Goal: Register for event/course

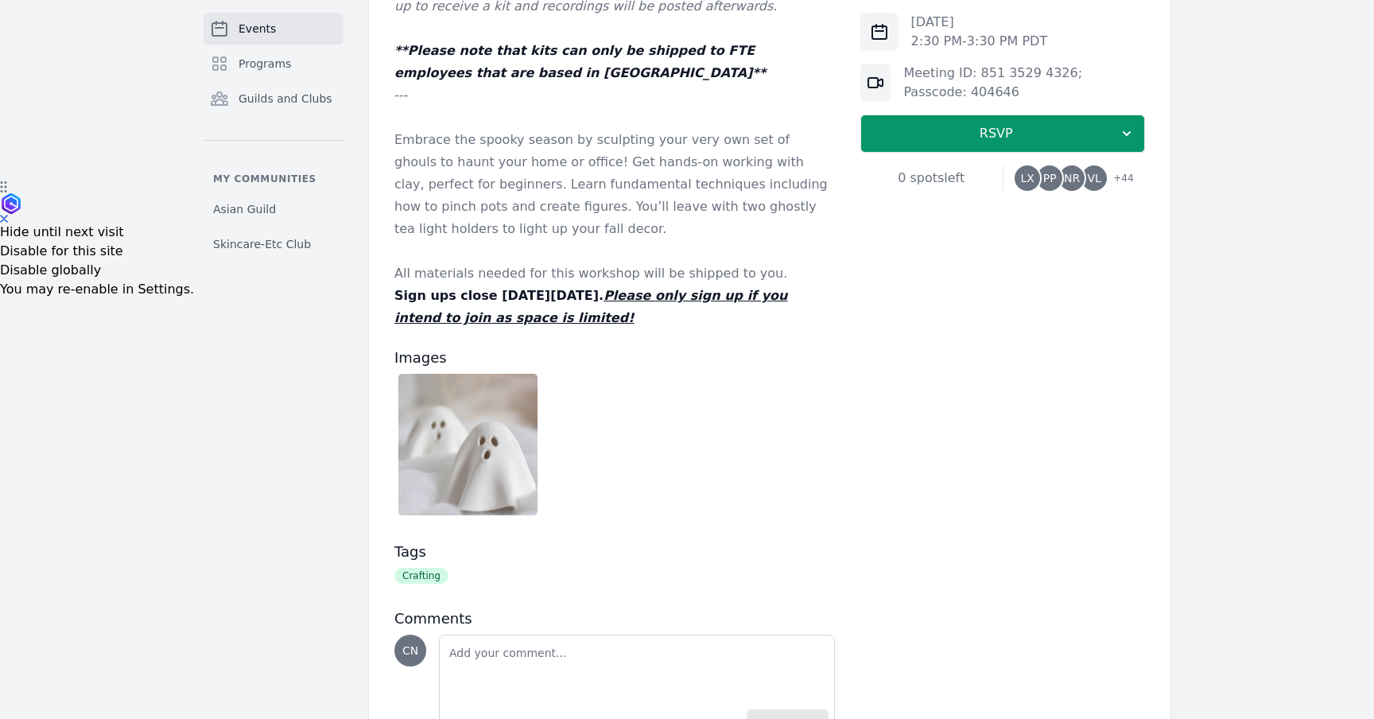
scroll to position [547, 0]
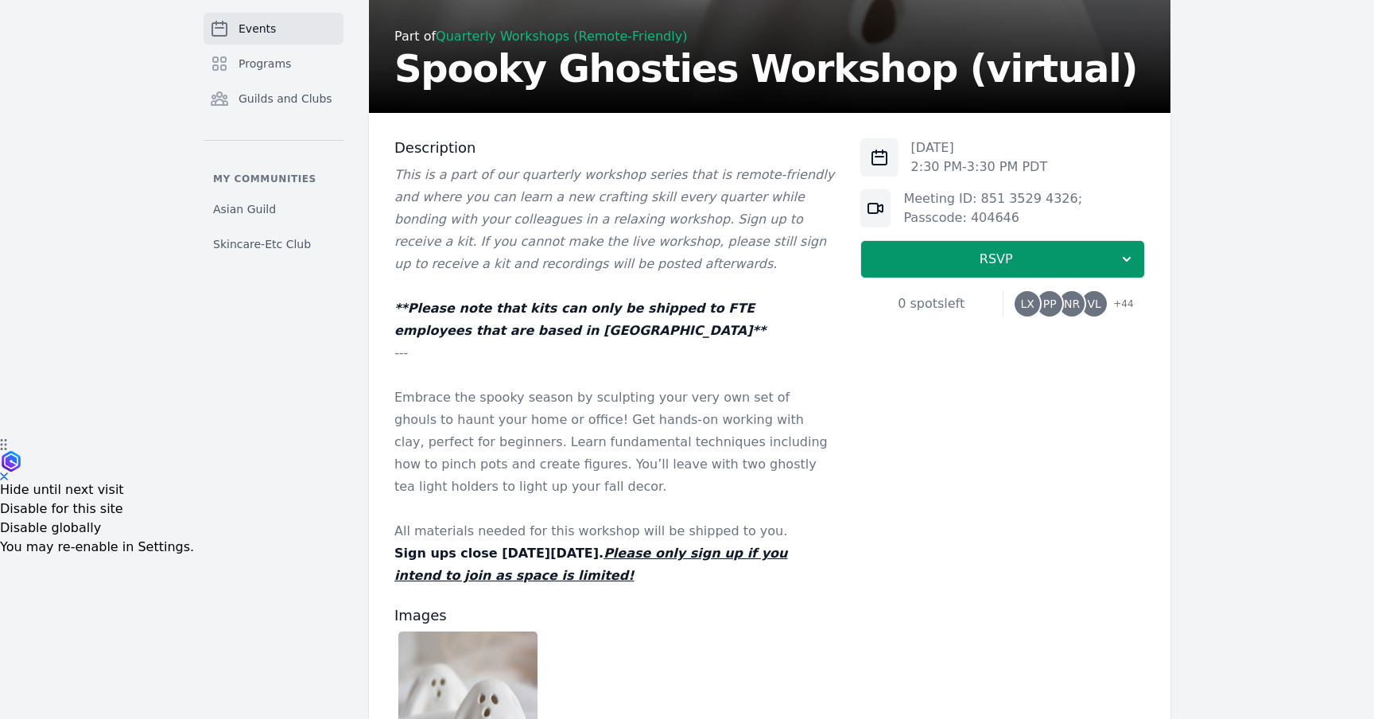
scroll to position [304, 0]
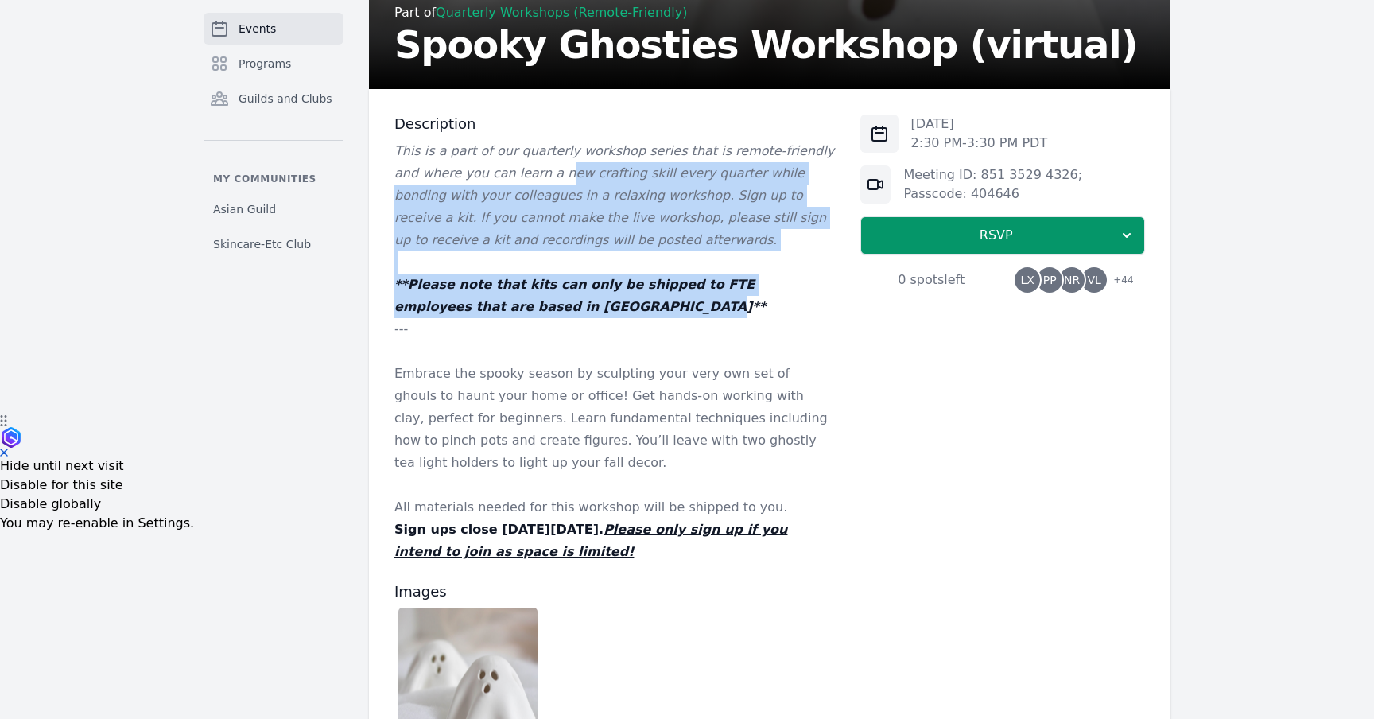
drag, startPoint x: 547, startPoint y: 304, endPoint x: 533, endPoint y: 182, distance: 122.5
click at [533, 182] on div "This is a part of our quarterly workshop series that is remote-friendly and whe…" at bounding box center [614, 351] width 441 height 423
click at [533, 182] on p "This is a part of our quarterly workshop series that is remote-friendly and whe…" at bounding box center [614, 195] width 441 height 111
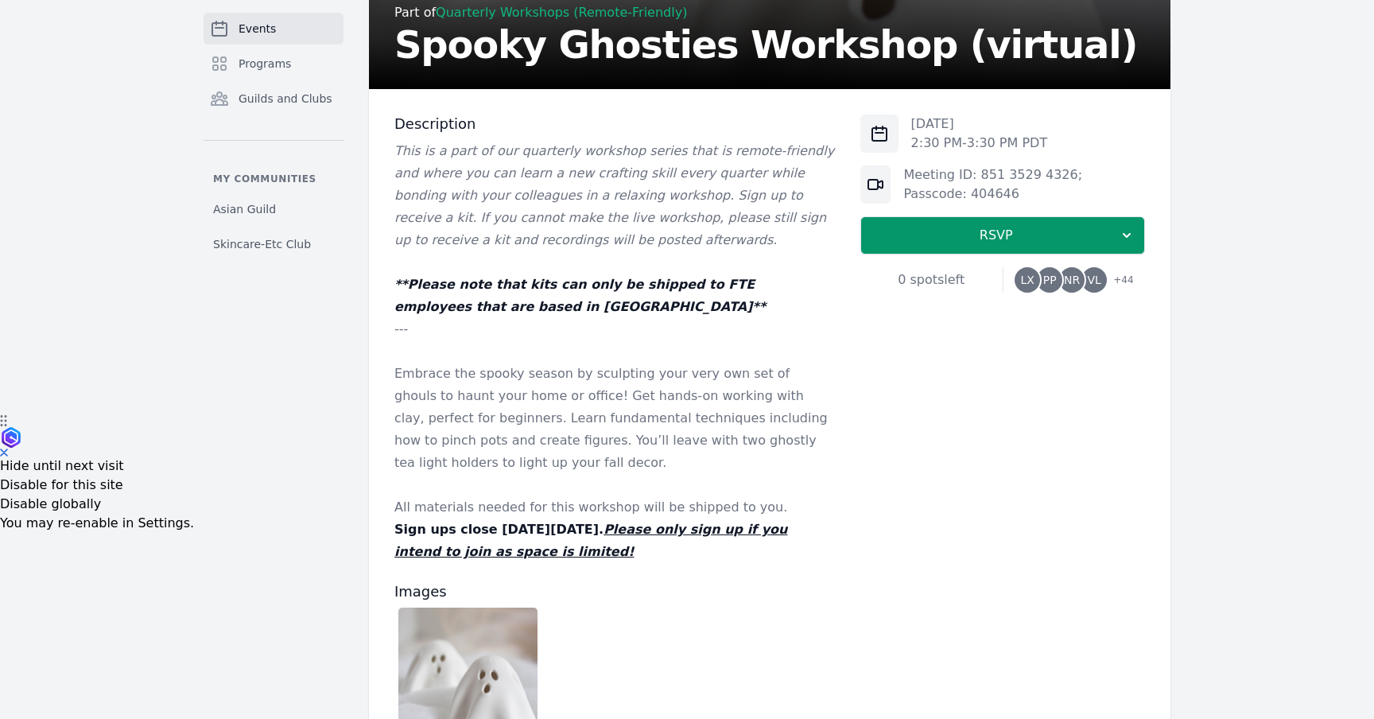
click at [533, 182] on p "This is a part of our quarterly workshop series that is remote-friendly and whe…" at bounding box center [614, 195] width 441 height 111
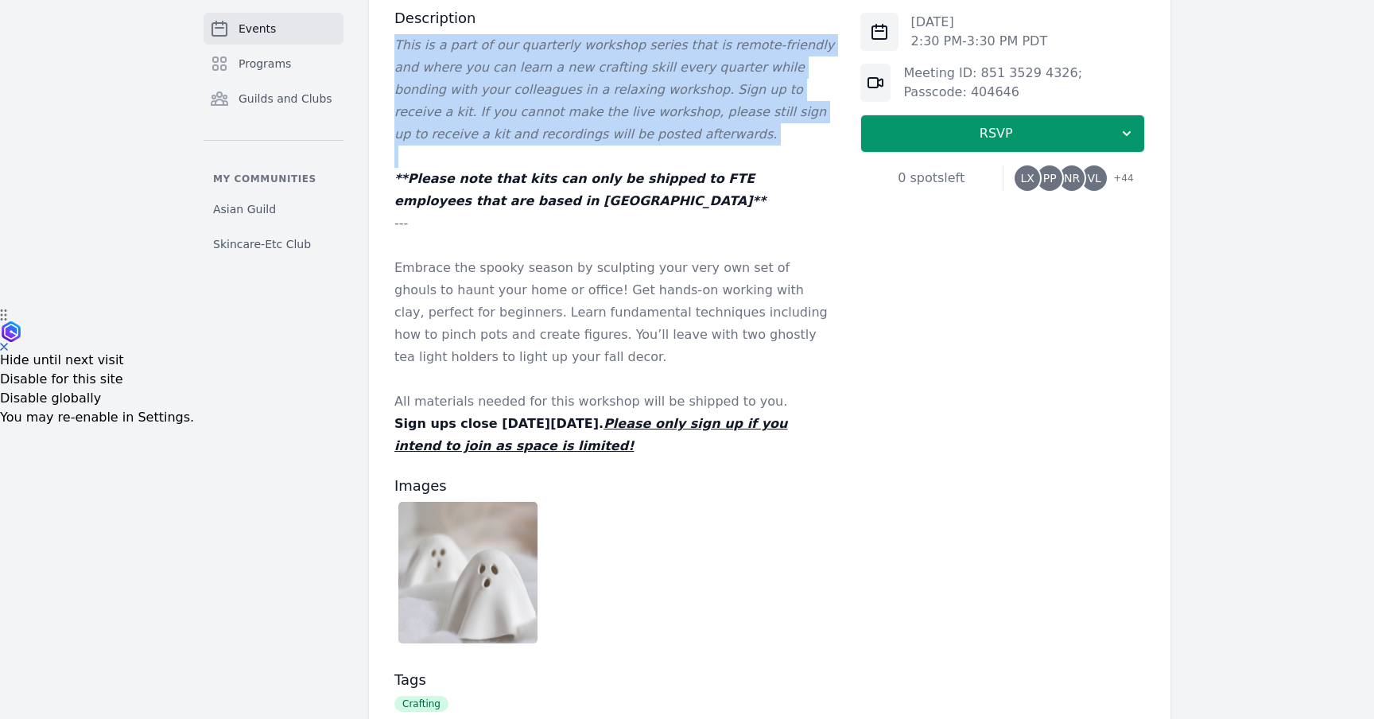
scroll to position [411, 0]
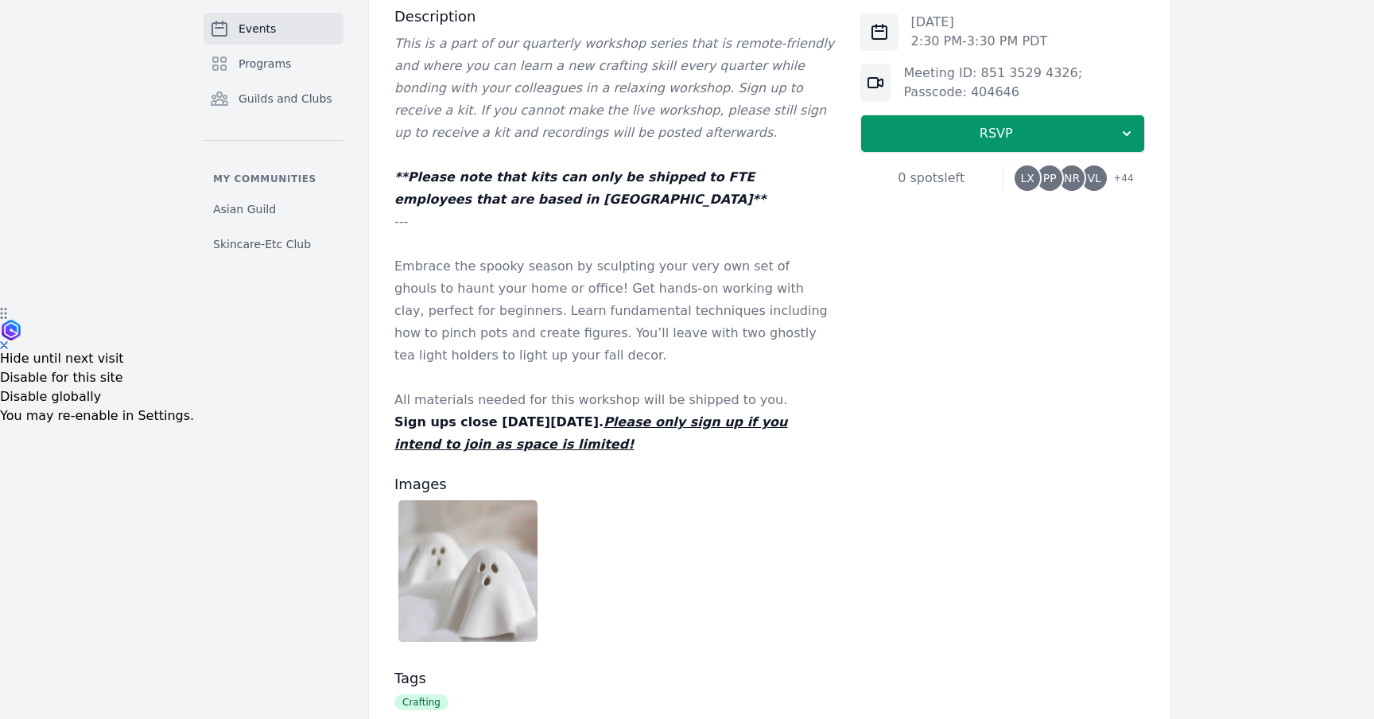
click at [538, 277] on p "Embrace the spooky season by sculpting your very own set of ghouls to haunt you…" at bounding box center [614, 310] width 441 height 111
click at [542, 265] on p "Embrace the spooky season by sculpting your very own set of ghouls to haunt you…" at bounding box center [614, 310] width 441 height 111
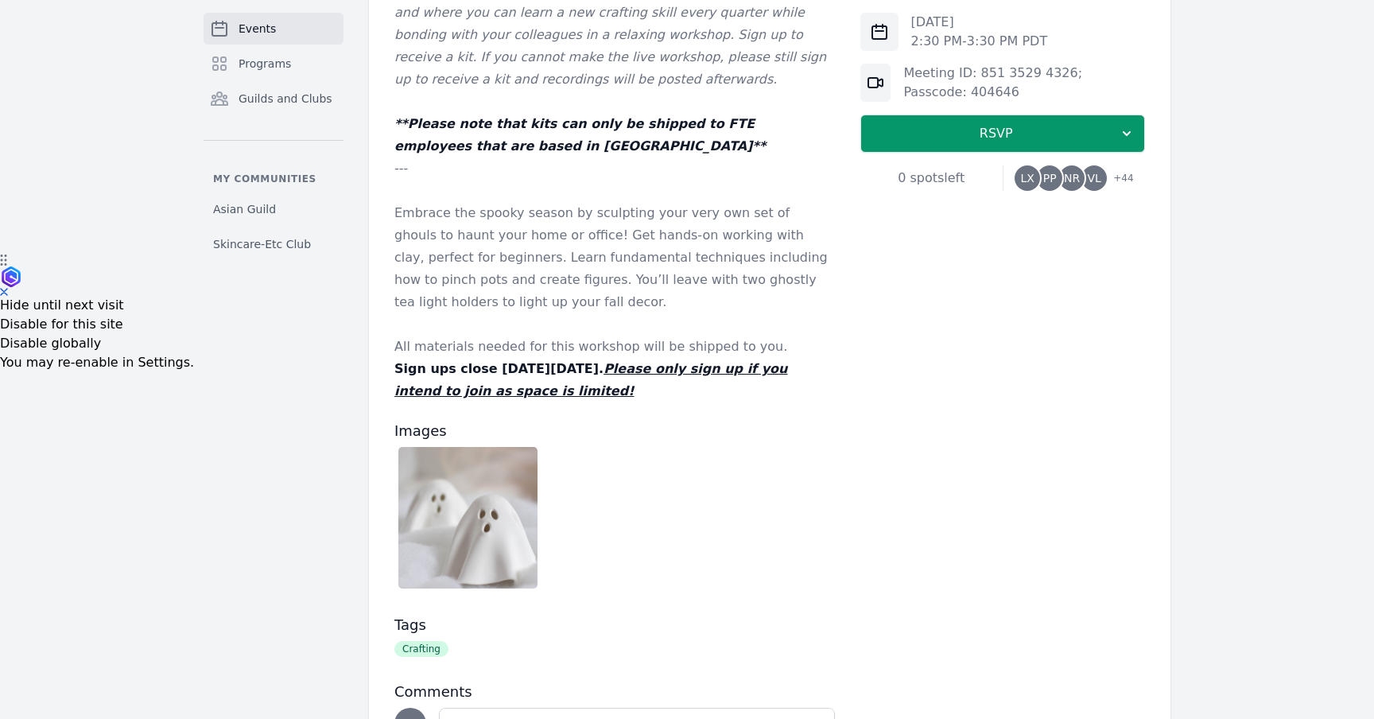
scroll to position [475, 0]
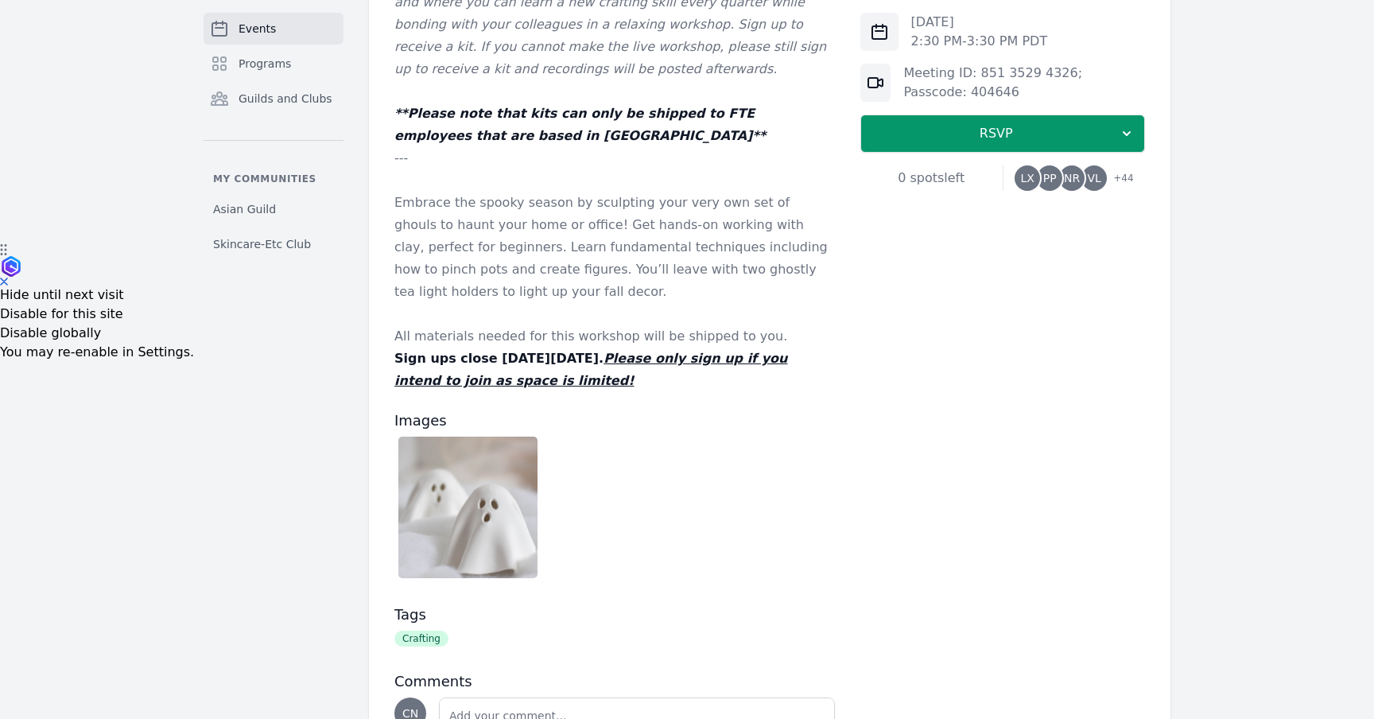
click at [457, 497] on img at bounding box center [467, 508] width 139 height 142
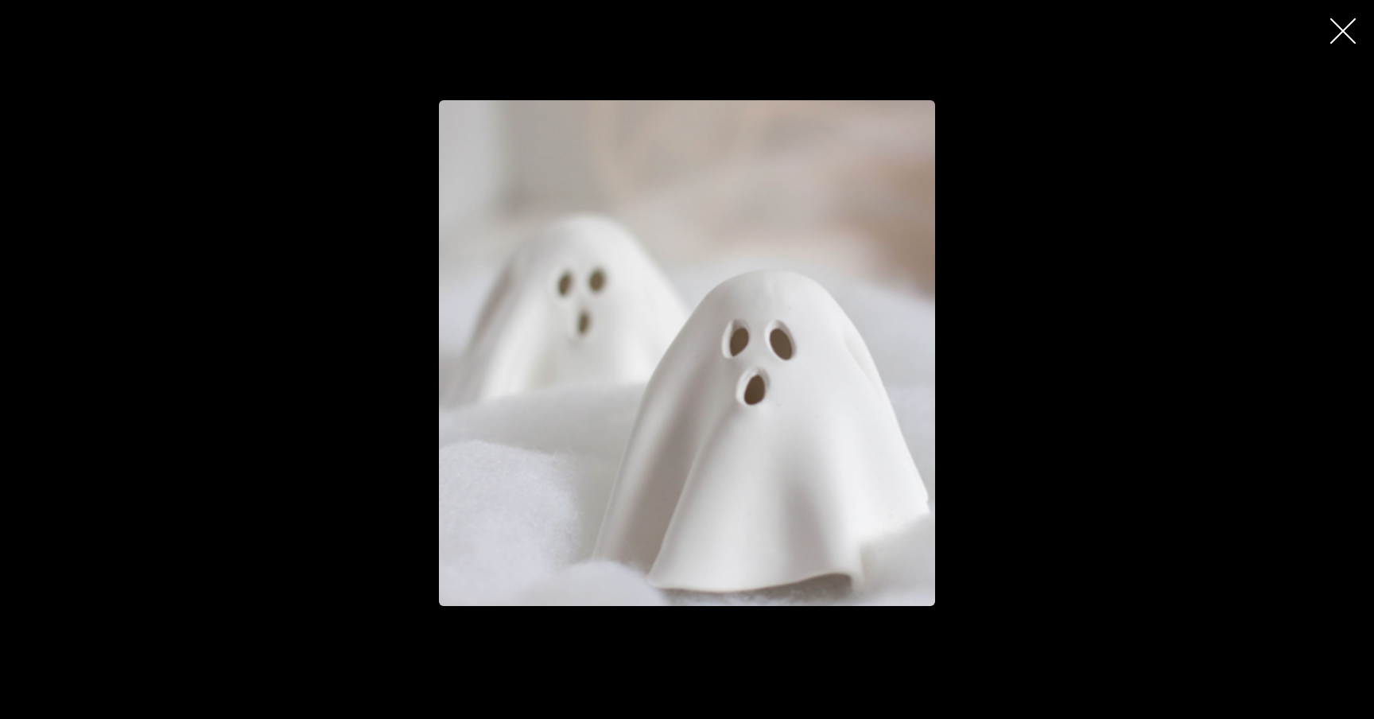
click at [1346, 33] on icon "button" at bounding box center [1342, 30] width 25 height 25
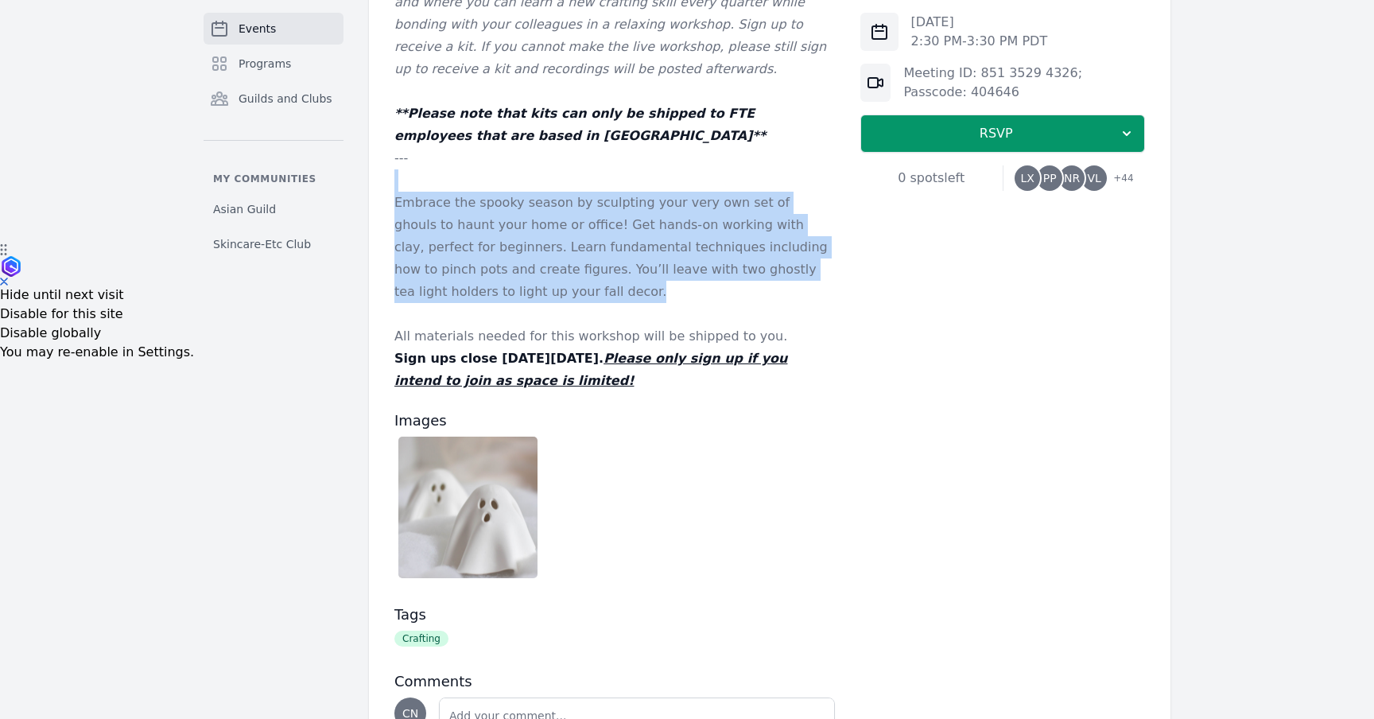
drag, startPoint x: 576, startPoint y: 290, endPoint x: 565, endPoint y: 185, distance: 105.5
click at [565, 185] on div "This is a part of our quarterly workshop series that is remote-friendly and whe…" at bounding box center [614, 180] width 441 height 423
click at [565, 185] on p at bounding box center [614, 180] width 441 height 22
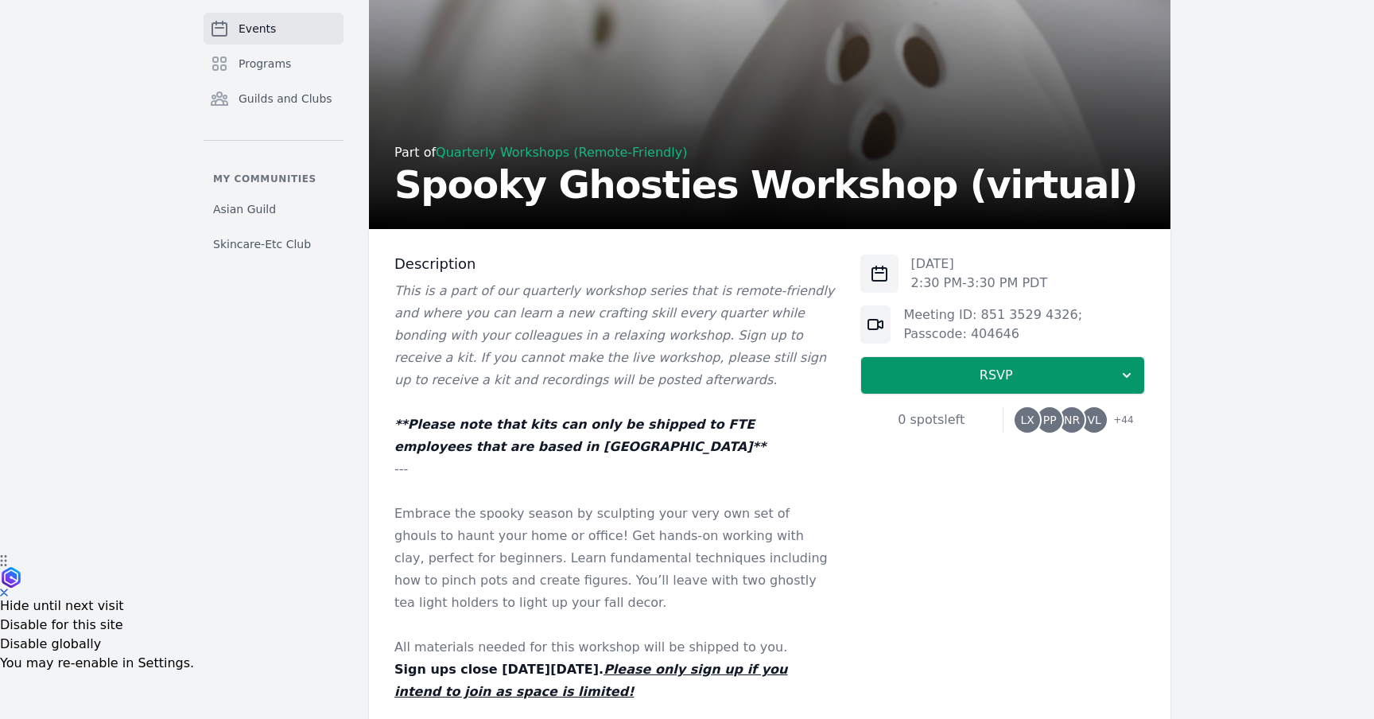
scroll to position [172, 0]
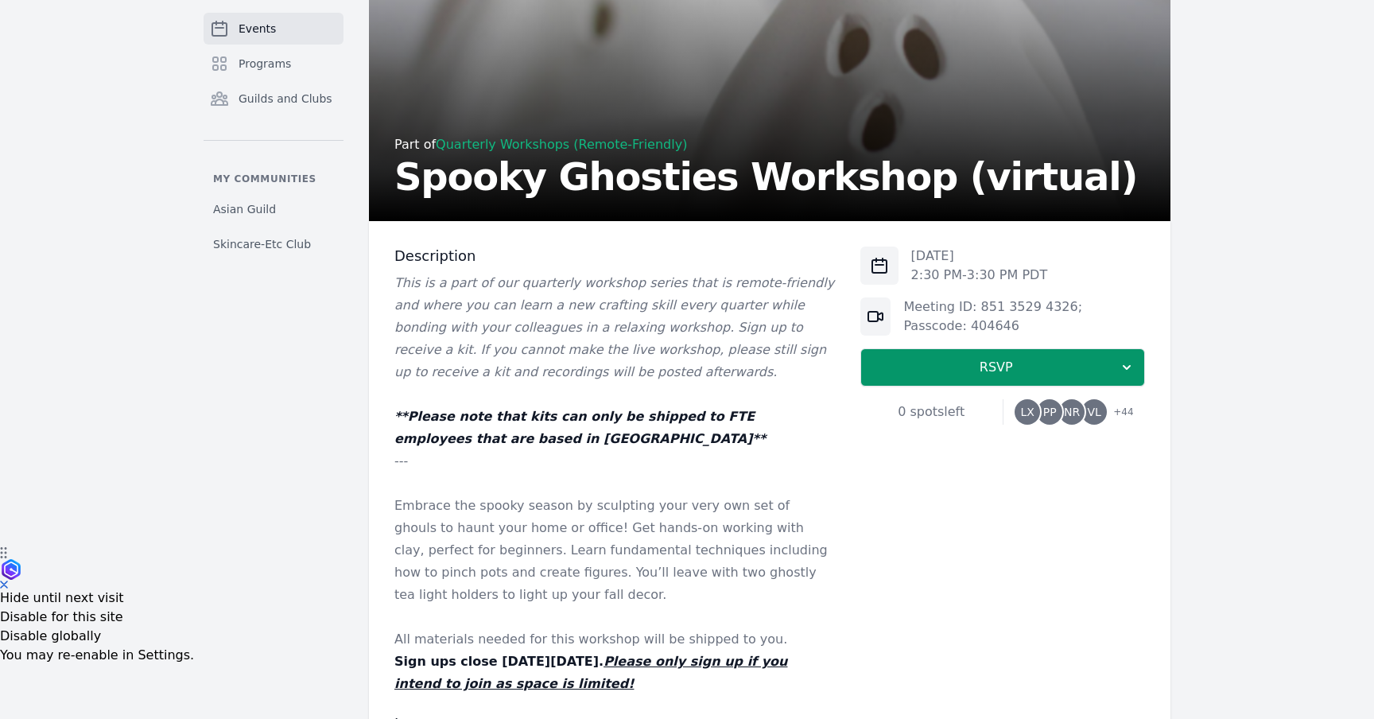
click at [557, 332] on em "This is a part of our quarterly workshop series that is remote-friendly and whe…" at bounding box center [614, 327] width 440 height 104
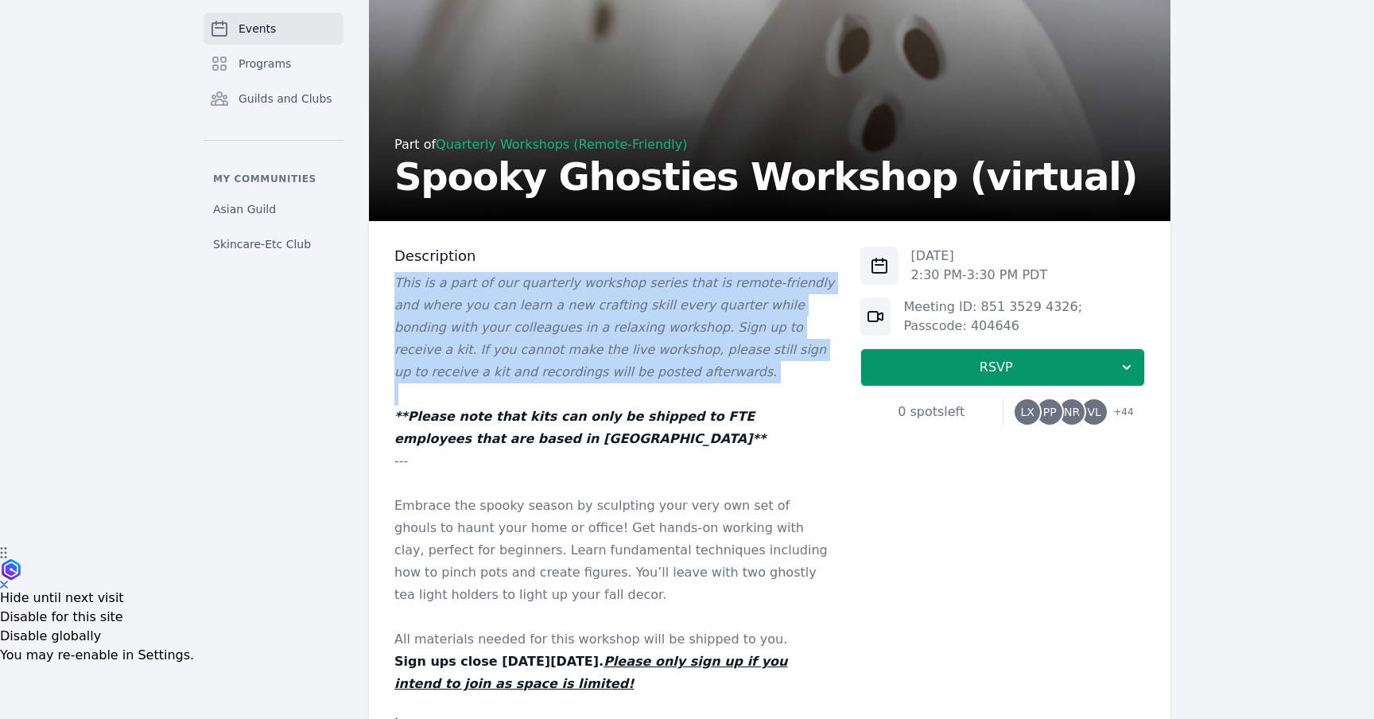
click at [562, 355] on em "This is a part of our quarterly workshop series that is remote-friendly and whe…" at bounding box center [614, 327] width 440 height 104
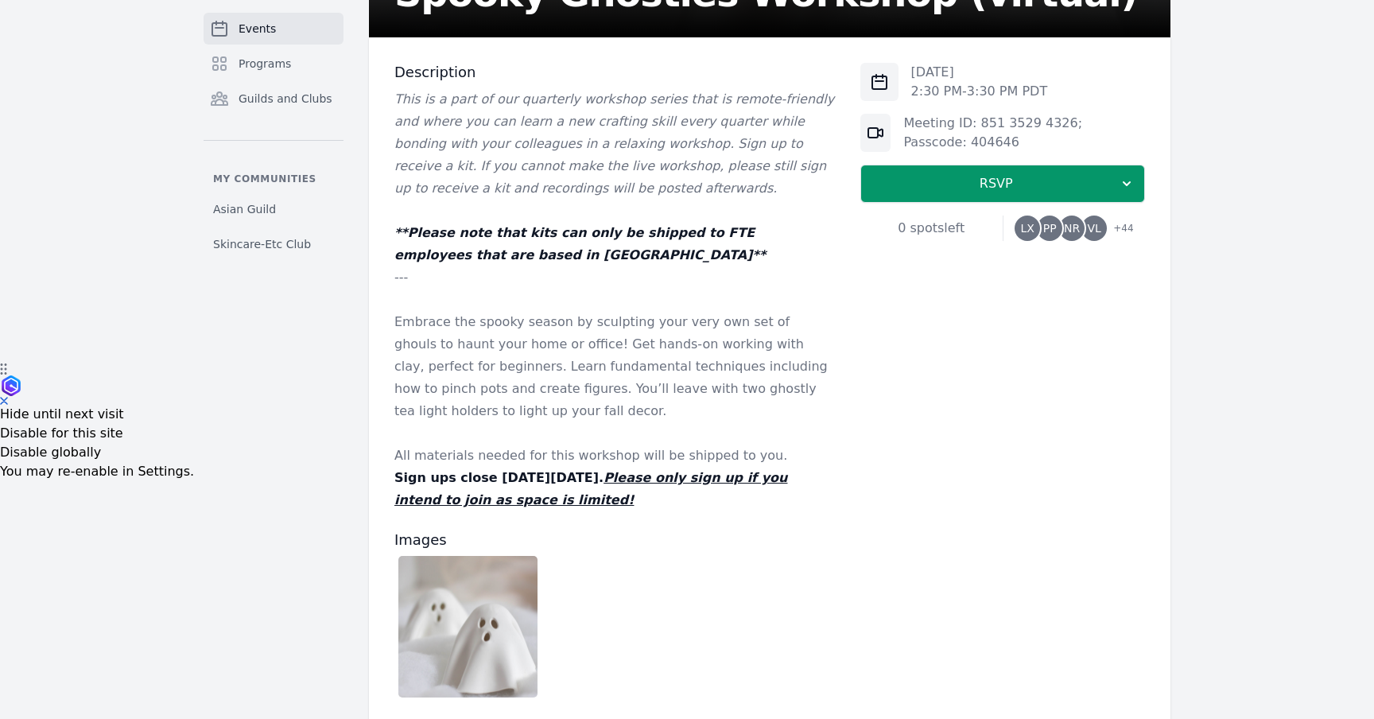
scroll to position [367, 0]
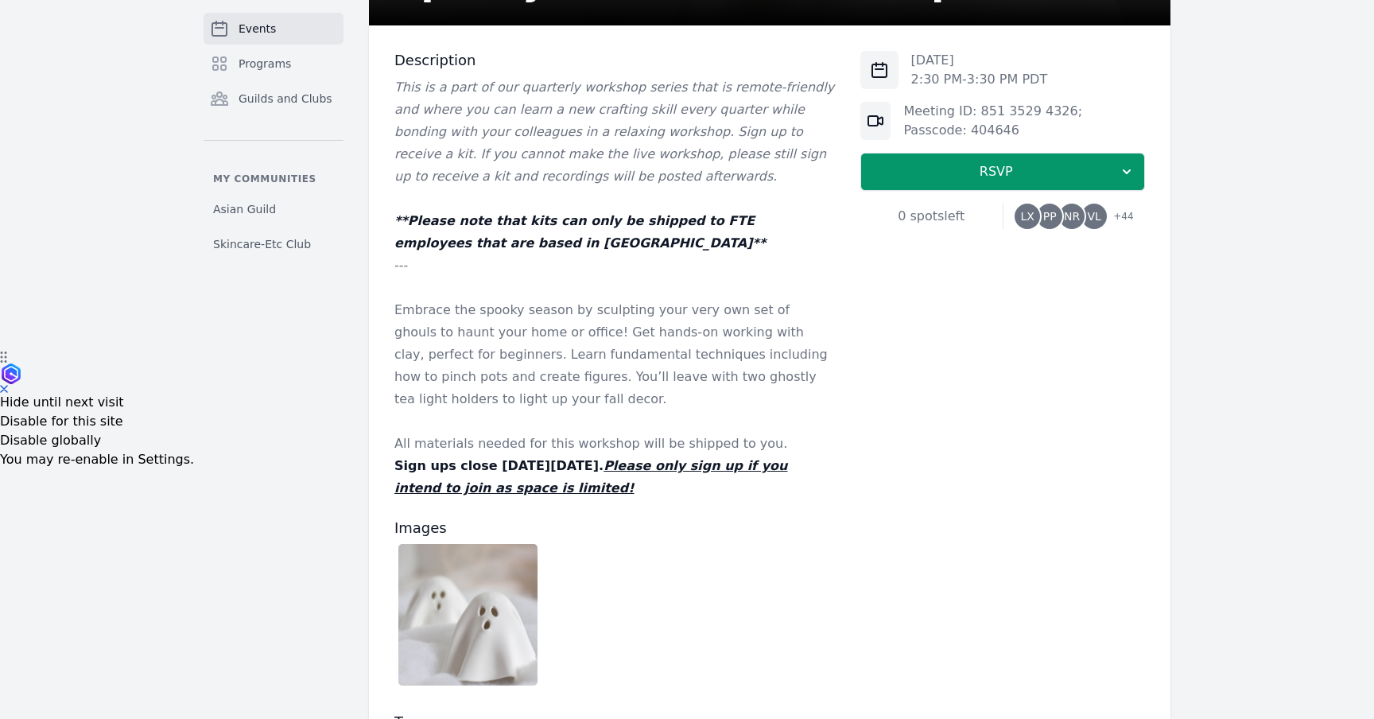
click at [604, 450] on p "All materials needed for this workshop will be shipped to you." at bounding box center [614, 444] width 441 height 22
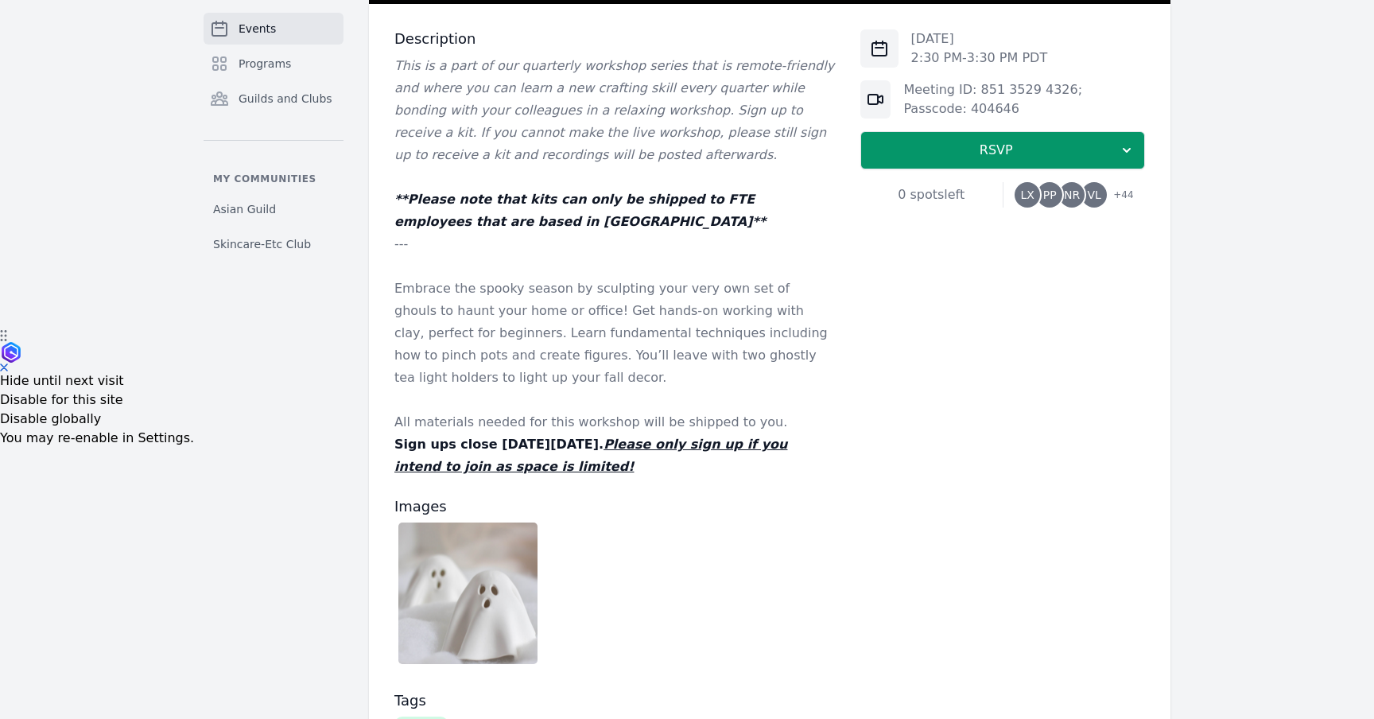
scroll to position [390, 0]
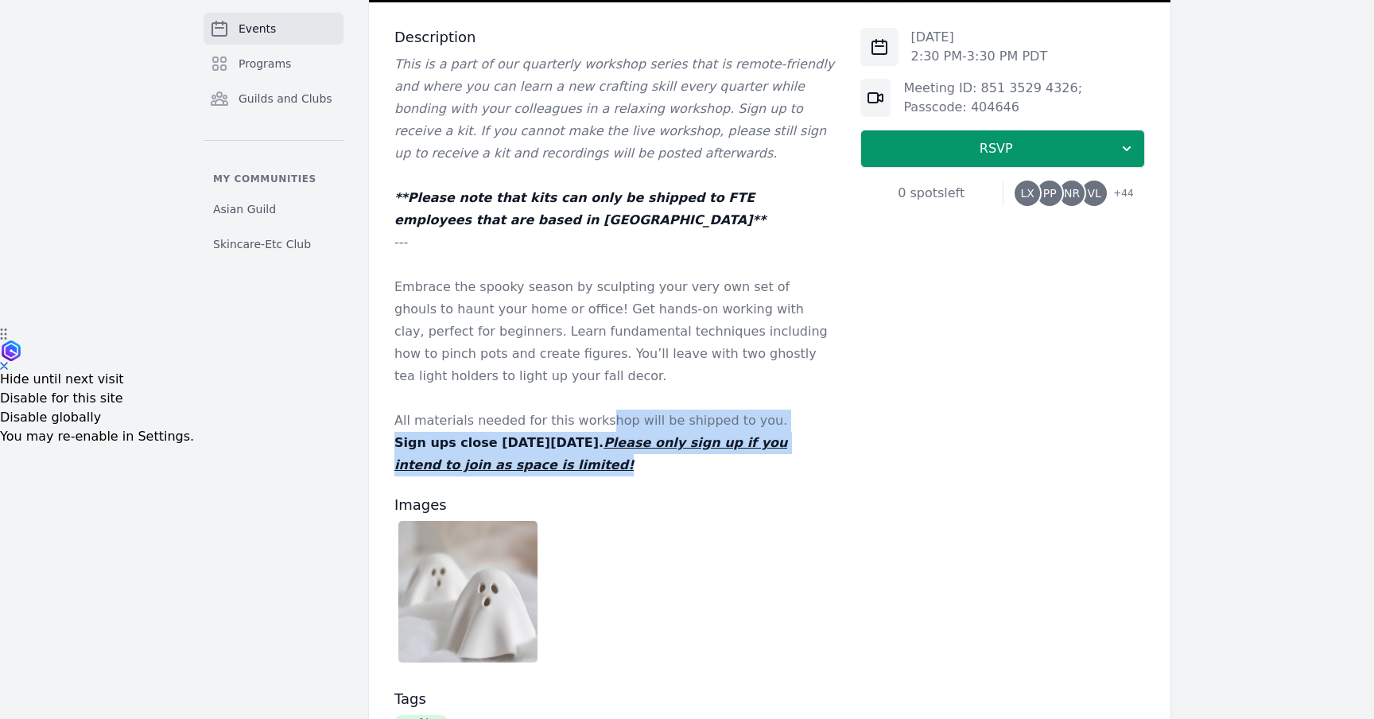
drag, startPoint x: 593, startPoint y: 454, endPoint x: 591, endPoint y: 421, distance: 33.5
click at [591, 421] on div "This is a part of our quarterly workshop series that is remote-friendly and whe…" at bounding box center [614, 264] width 441 height 423
click at [591, 421] on p "All materials needed for this workshop will be shipped to you." at bounding box center [614, 421] width 441 height 22
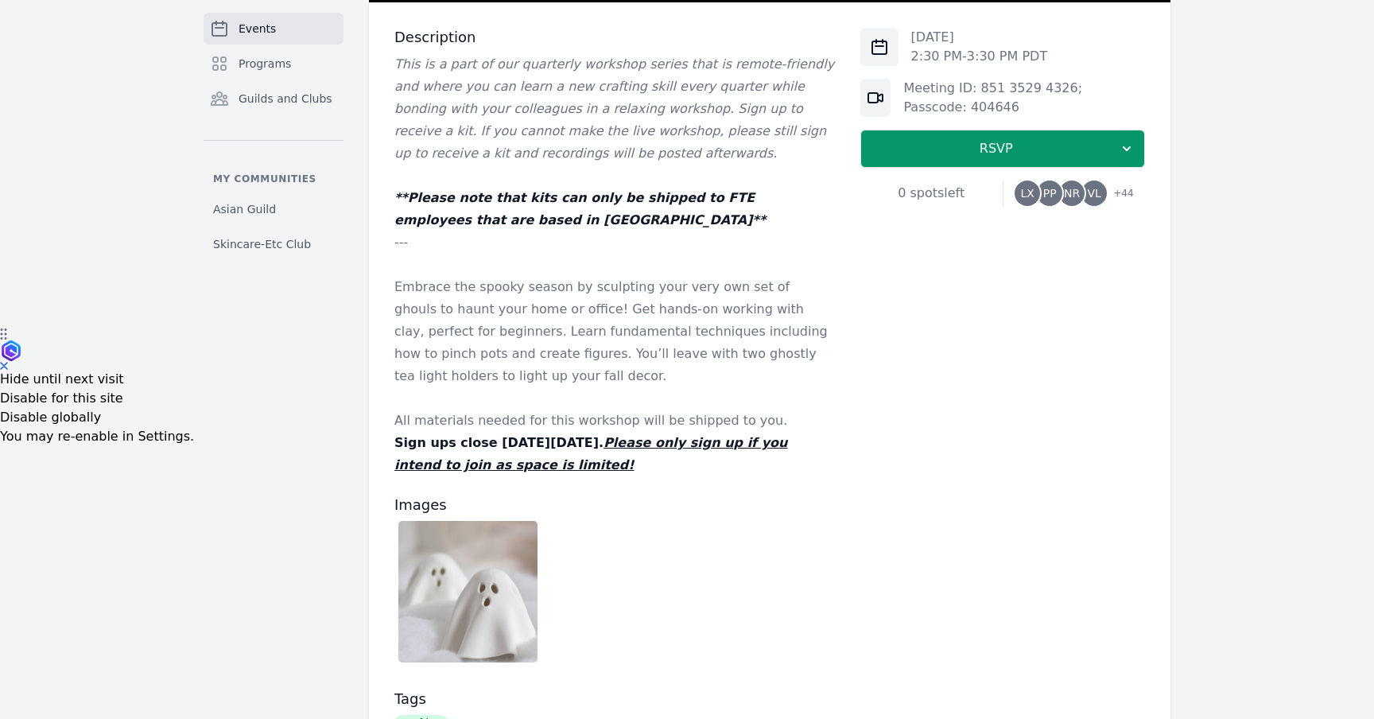
click at [577, 320] on p "Embrace the spooky season by sculpting your very own set of ghouls to haunt you…" at bounding box center [614, 331] width 441 height 111
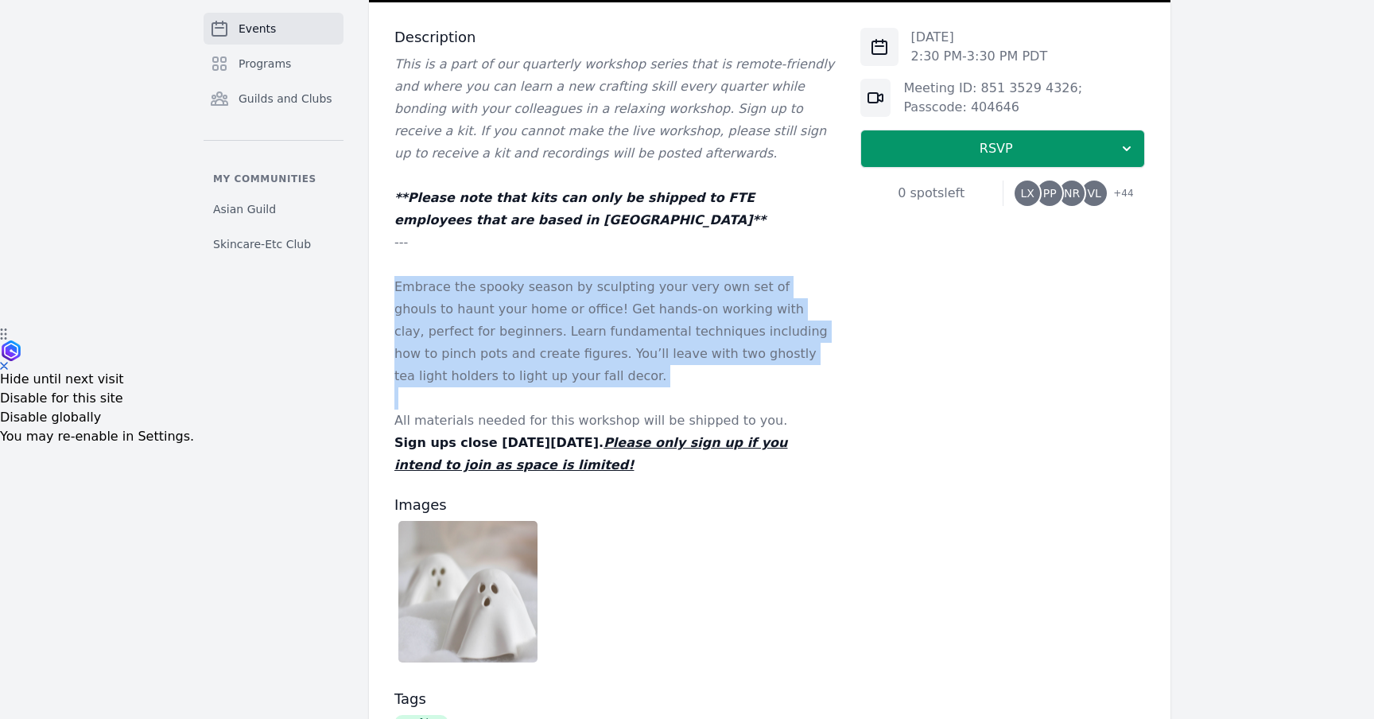
click at [580, 347] on p "Embrace the spooky season by sculpting your very own set of ghouls to haunt you…" at bounding box center [614, 331] width 441 height 111
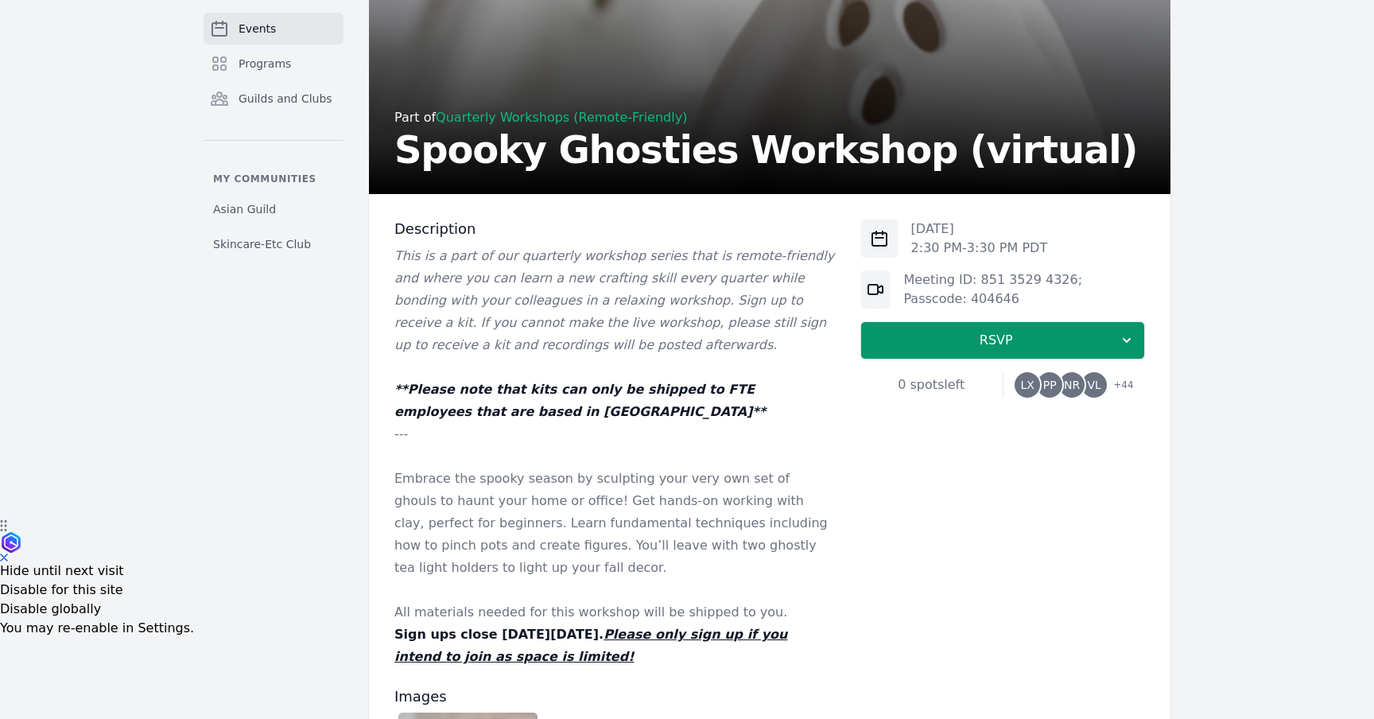
scroll to position [0, 0]
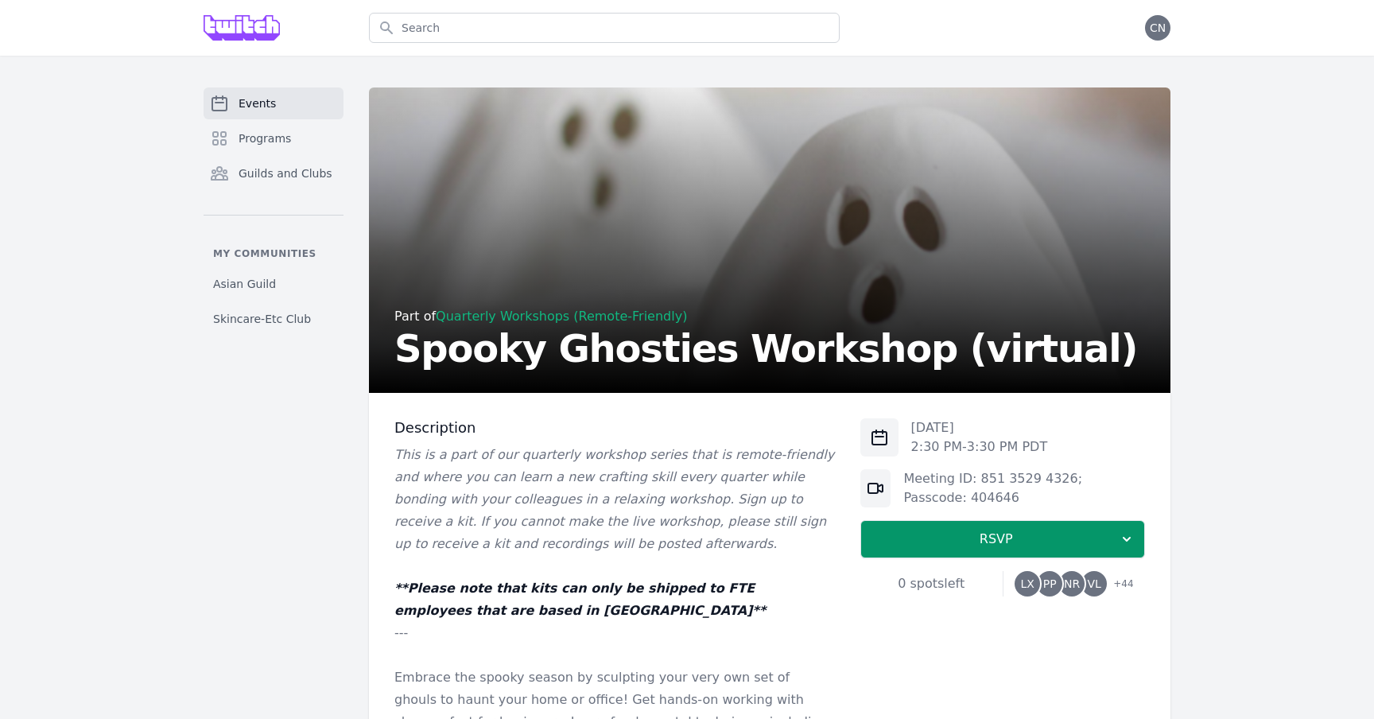
click at [1126, 581] on span "+ 44" at bounding box center [1118, 585] width 29 height 22
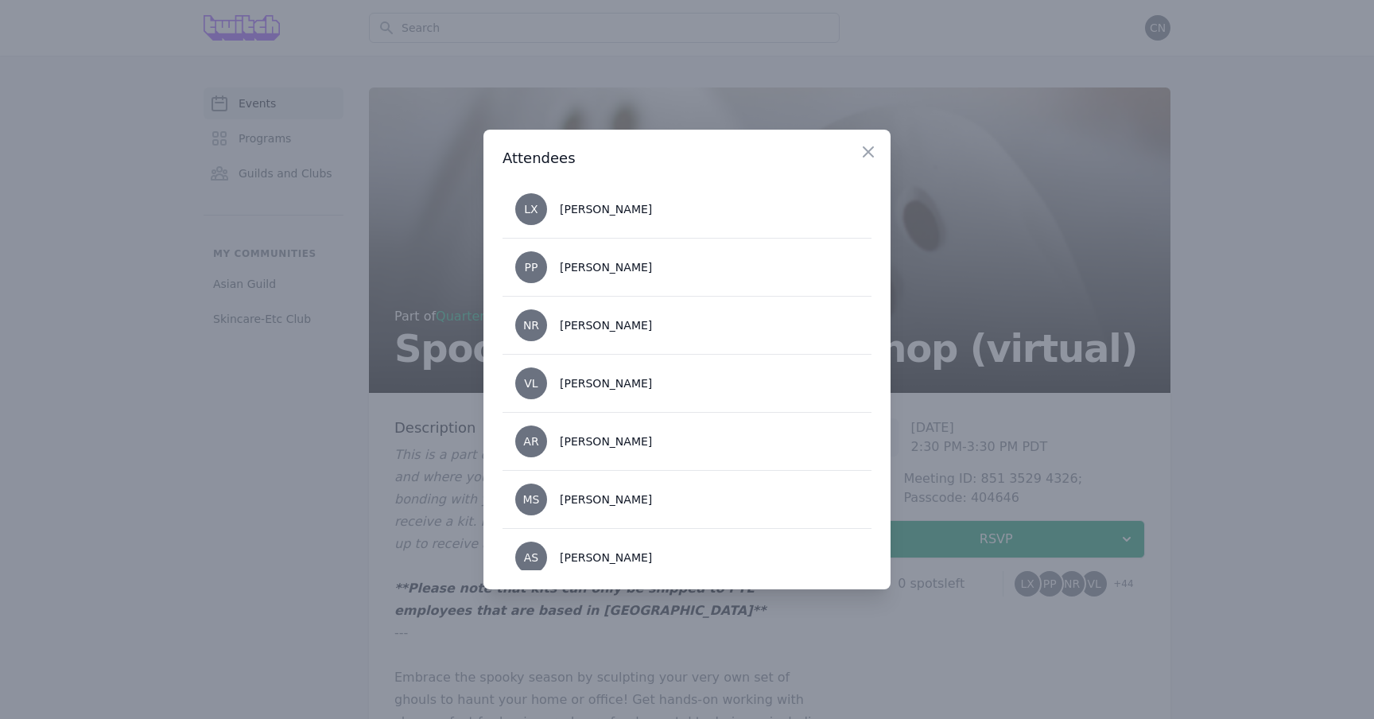
click at [436, 503] on div at bounding box center [687, 359] width 1374 height 719
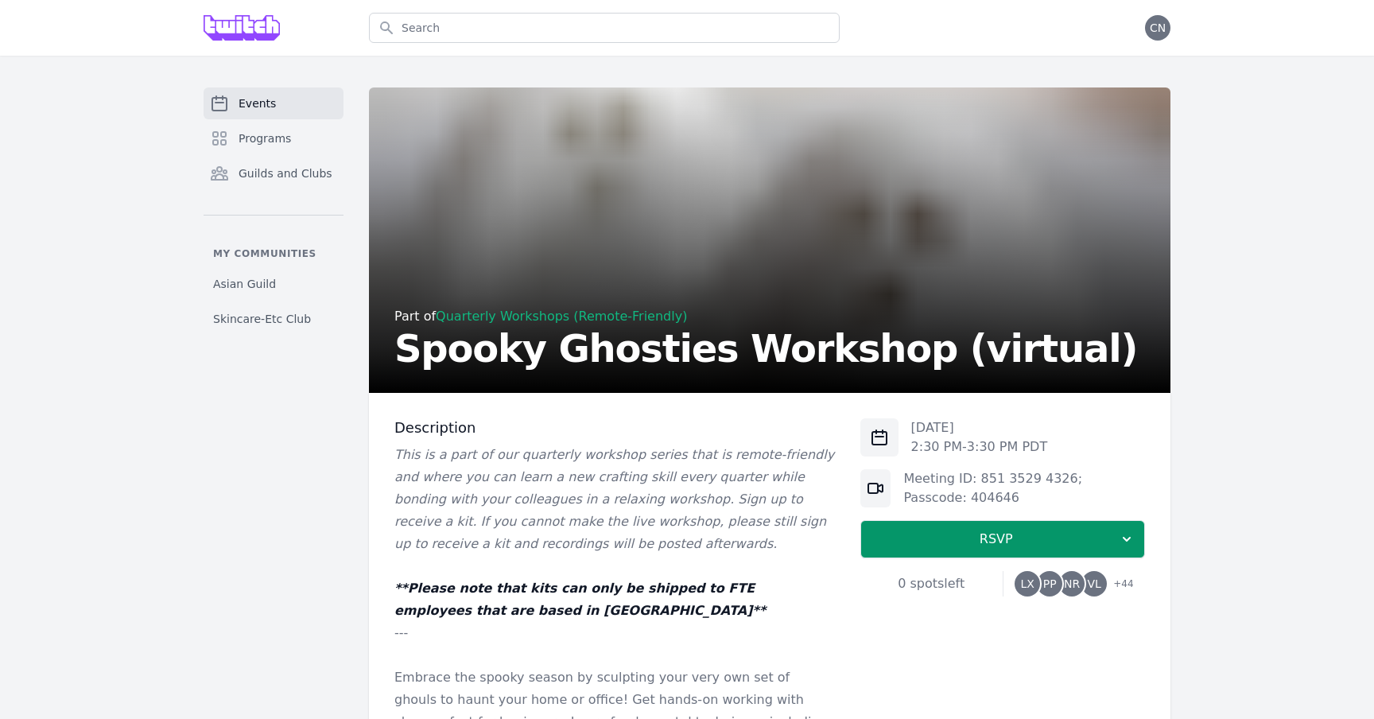
click at [915, 582] on div "0 spots left" at bounding box center [931, 583] width 142 height 19
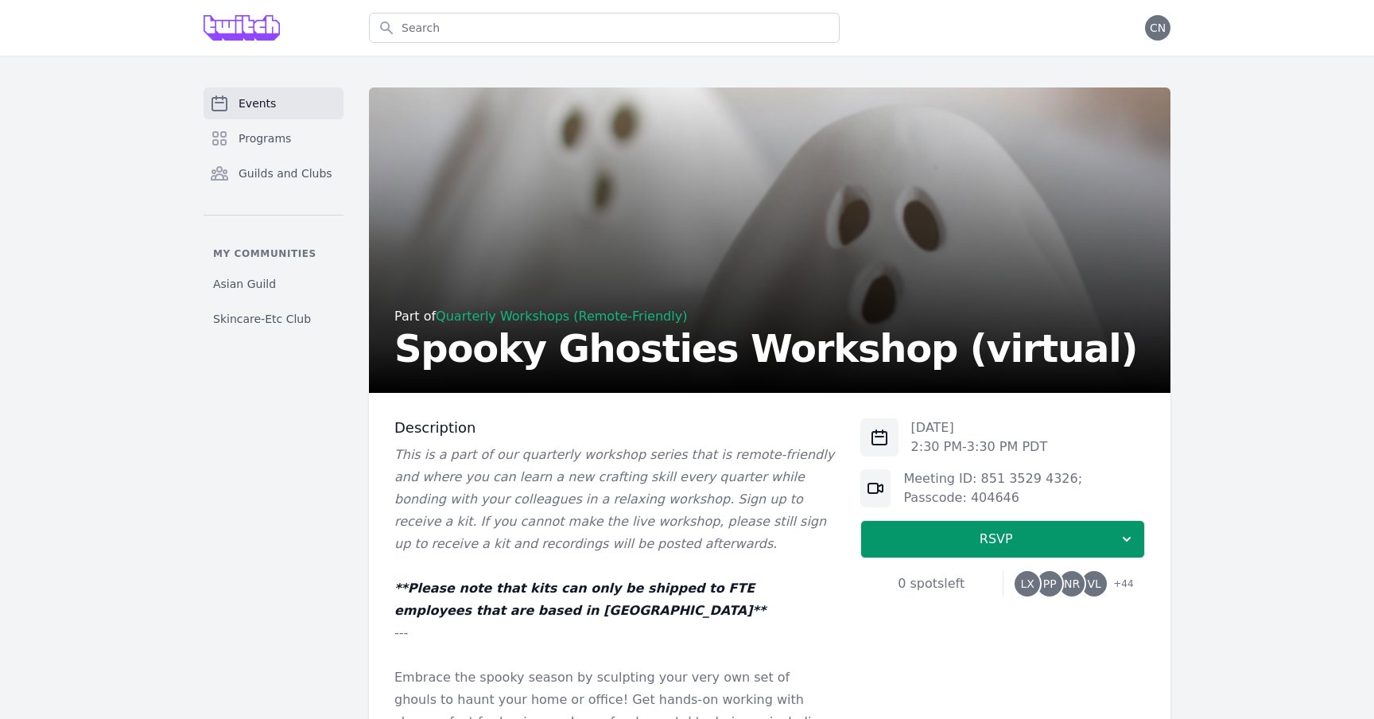
click at [260, 111] on span "Events" at bounding box center [257, 103] width 37 height 16
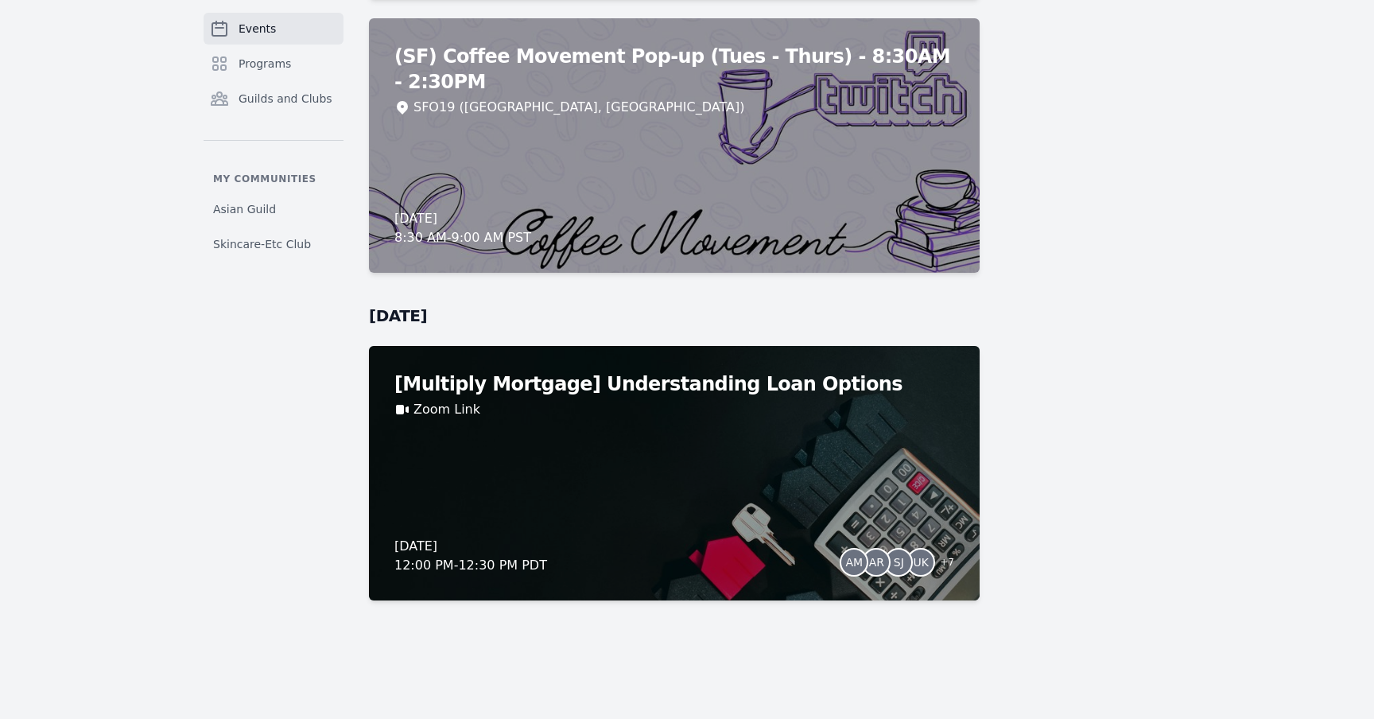
scroll to position [14073, 0]
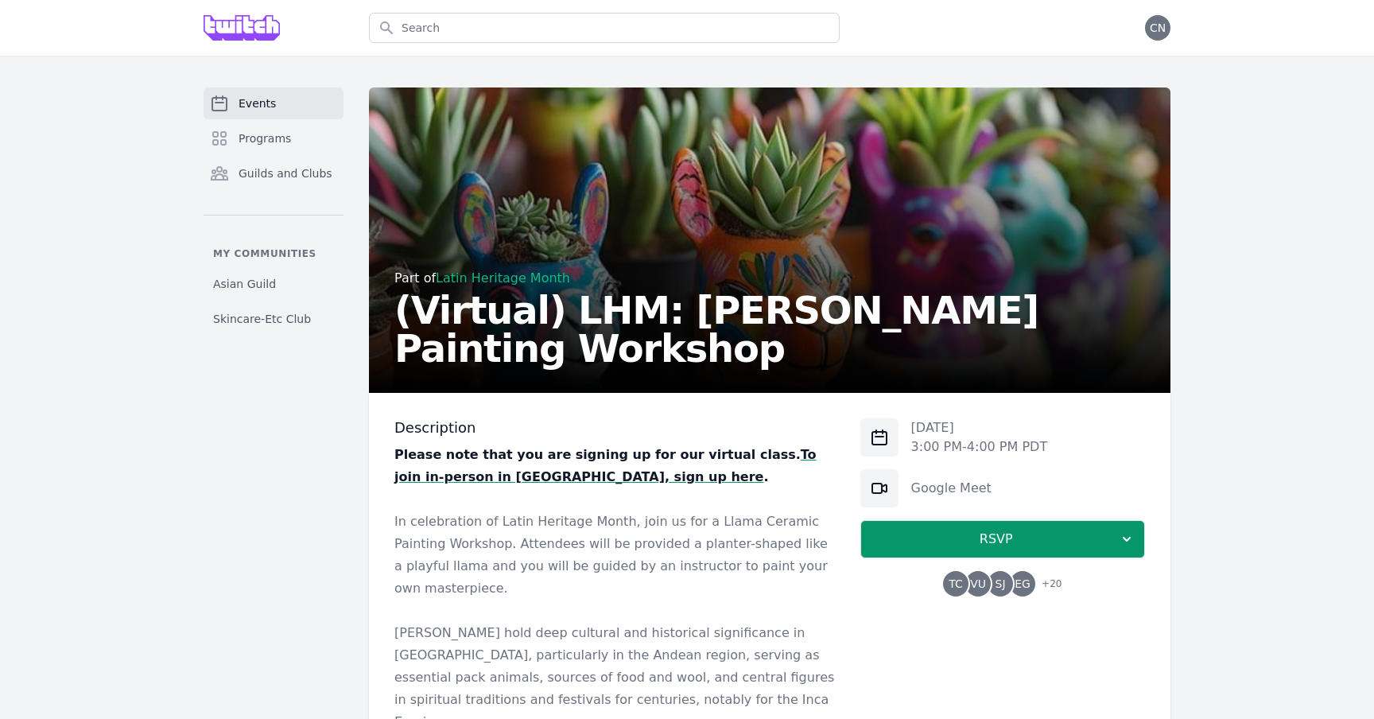
click at [706, 234] on div "Part of Latin Heritage Month (Virtual) LHM: Llama Ceramic Painting Workshop" at bounding box center [769, 243] width 751 height 248
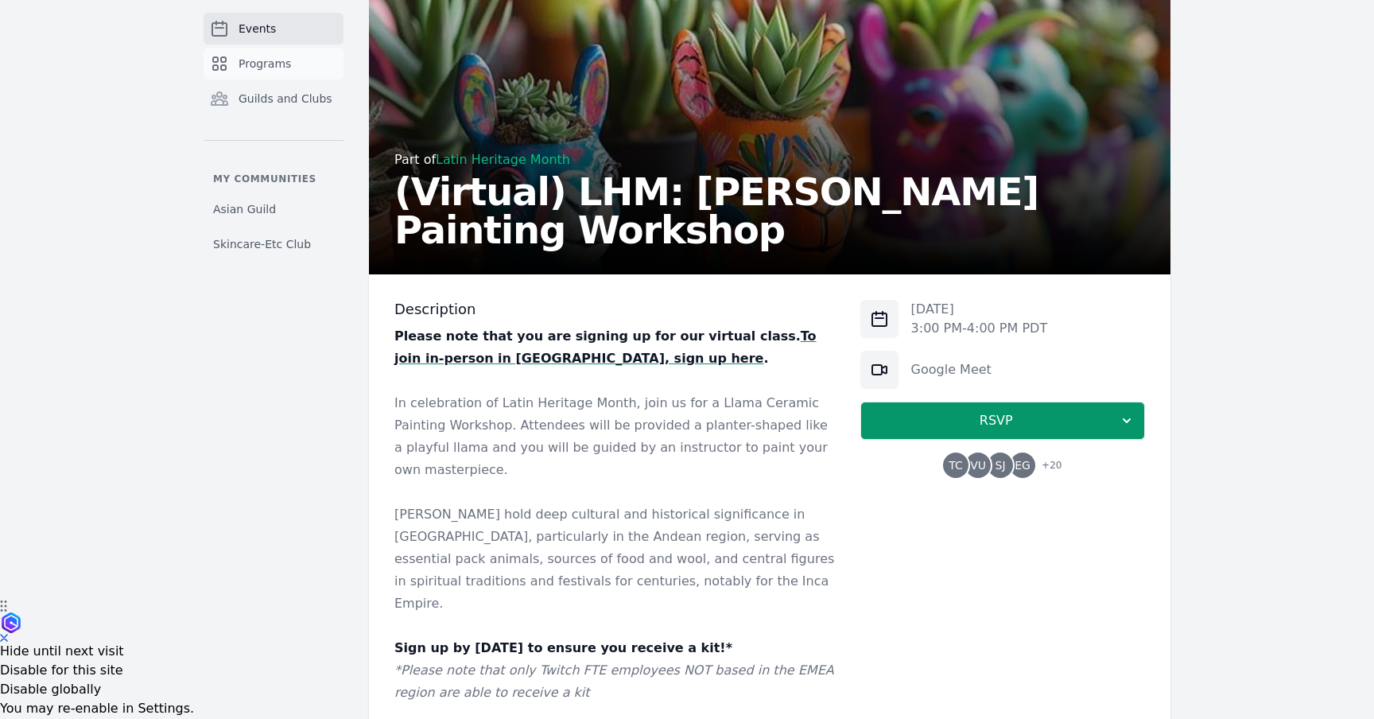
scroll to position [143, 0]
